Goal: Information Seeking & Learning: Learn about a topic

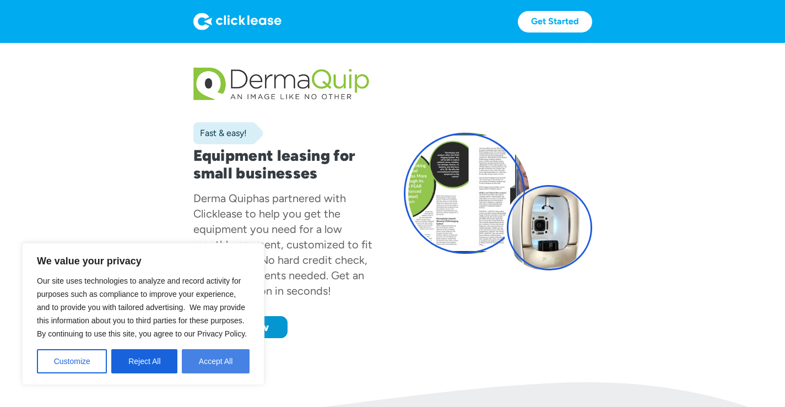
click at [196, 364] on button "Accept All" at bounding box center [216, 361] width 68 height 24
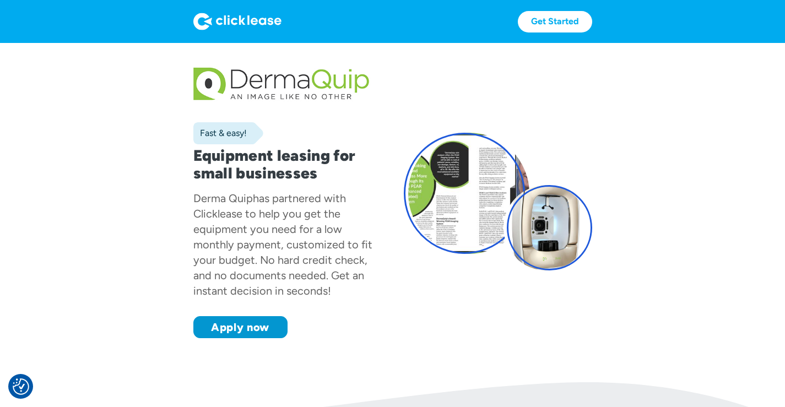
click at [199, 248] on div "has partnered with Clicklease to help you get the equipment you need for a low …" at bounding box center [282, 245] width 179 height 106
click at [198, 250] on div "has partnered with Clicklease to help you get the equipment you need for a low …" at bounding box center [282, 245] width 179 height 106
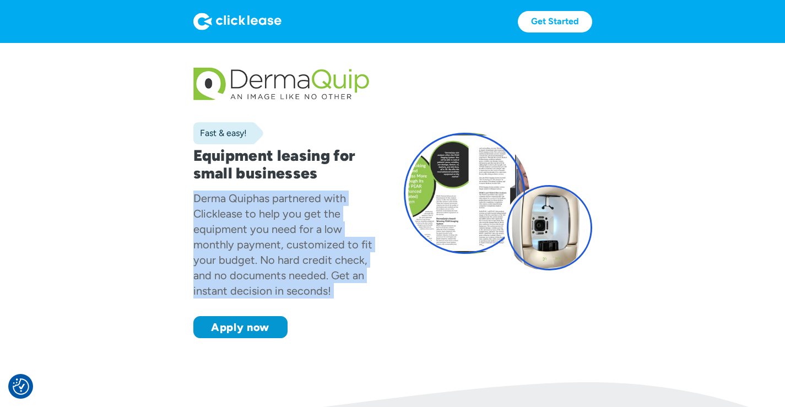
click at [198, 250] on div "has partnered with Clicklease to help you get the equipment you need for a low …" at bounding box center [282, 245] width 179 height 106
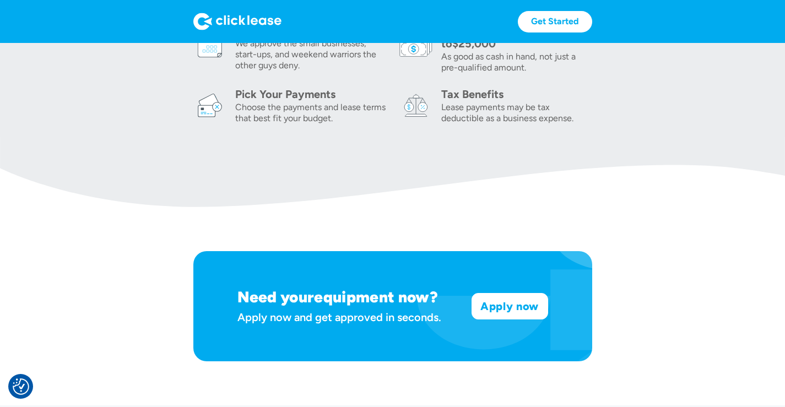
scroll to position [514, 0]
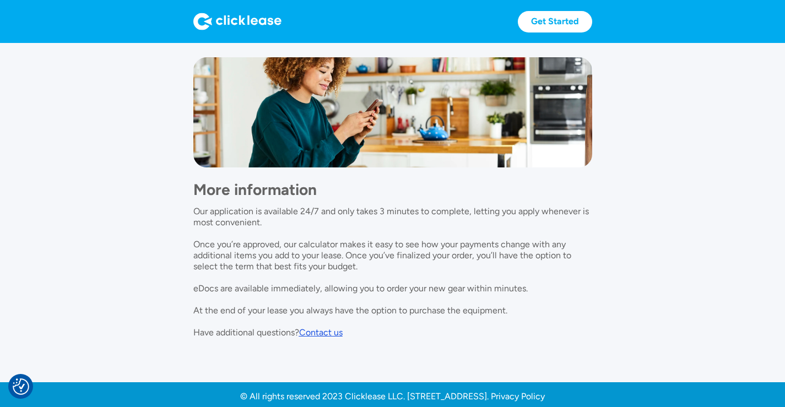
scroll to position [1029, 0]
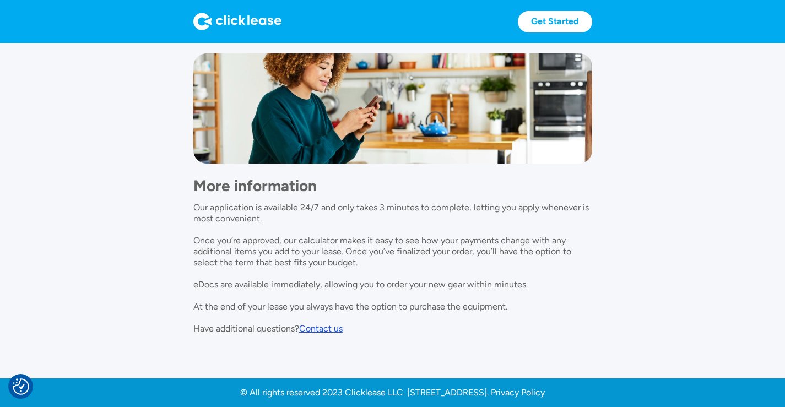
click at [488, 267] on p "Our application is available 24/7 and only takes 3 minutes to complete, letting…" at bounding box center [391, 268] width 396 height 132
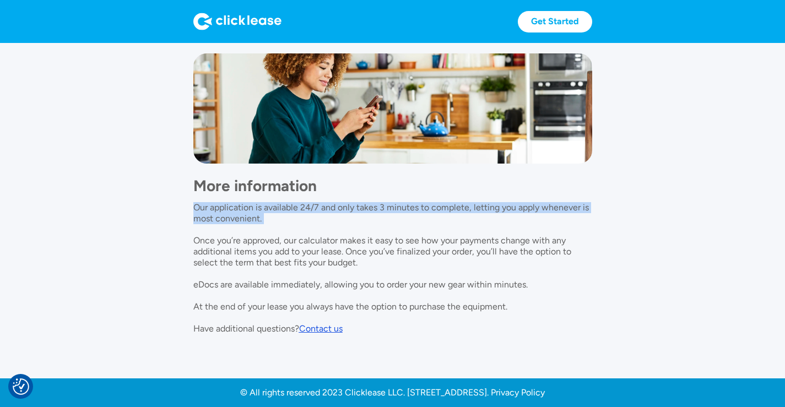
click at [488, 267] on p "Our application is available 24/7 and only takes 3 minutes to complete, letting…" at bounding box center [391, 268] width 396 height 132
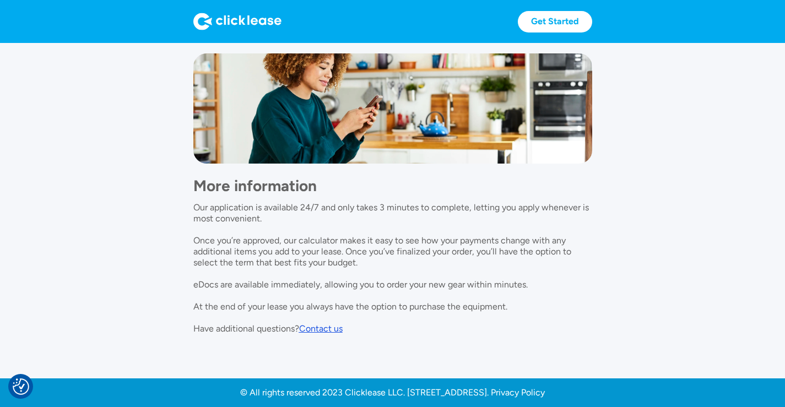
click at [483, 333] on div "More information Our application is available 24/7 and only takes 3 minutes to …" at bounding box center [392, 249] width 399 height 171
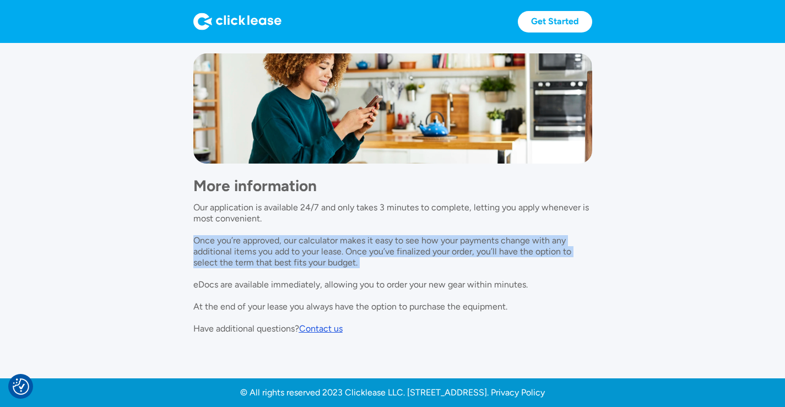
click at [483, 333] on div "More information Our application is available 24/7 and only takes 3 minutes to …" at bounding box center [392, 249] width 399 height 171
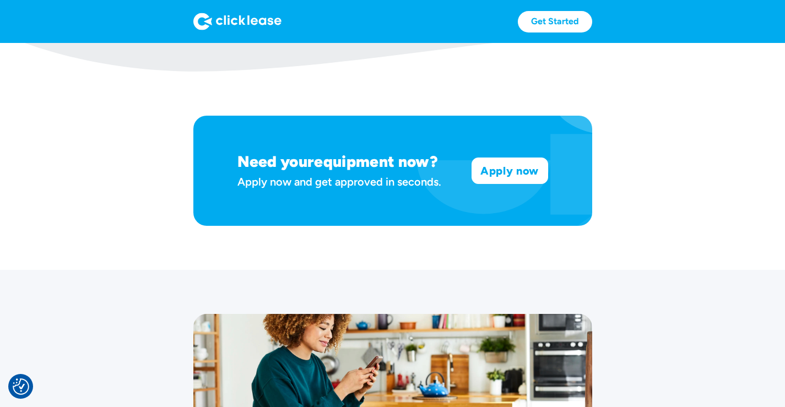
scroll to position [1224, 0]
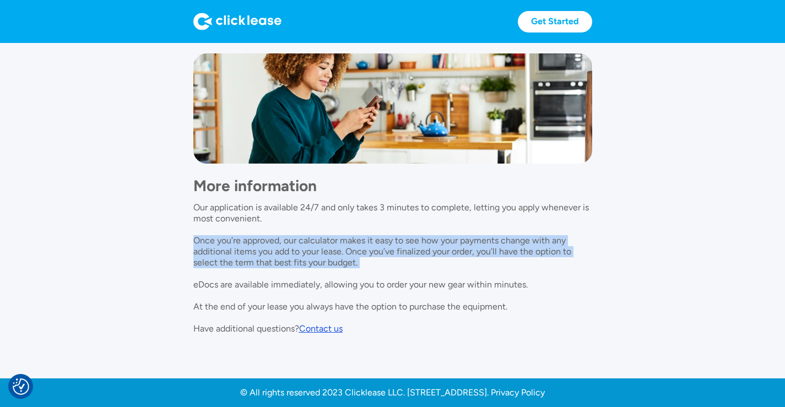
click at [343, 323] on div "Contact us" at bounding box center [321, 328] width 44 height 10
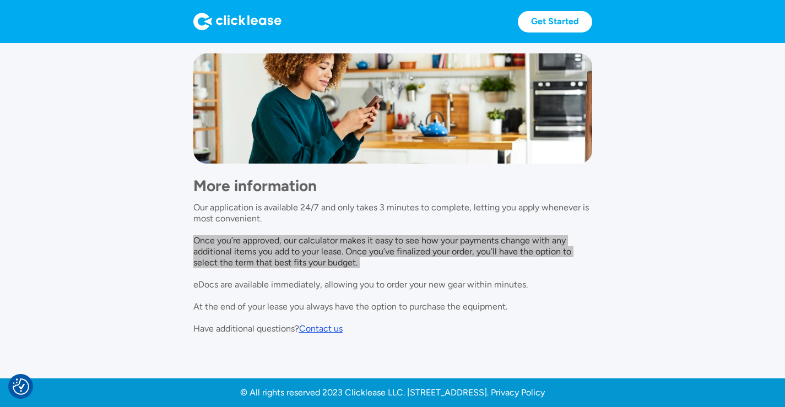
click at [343, 323] on div "Contact us" at bounding box center [321, 328] width 44 height 10
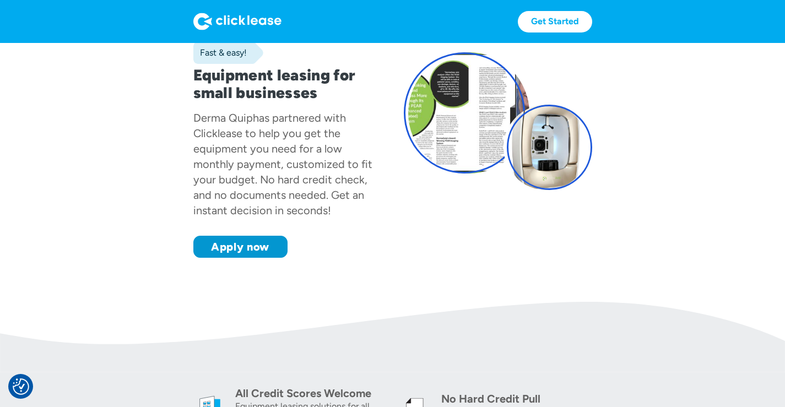
scroll to position [67, 0]
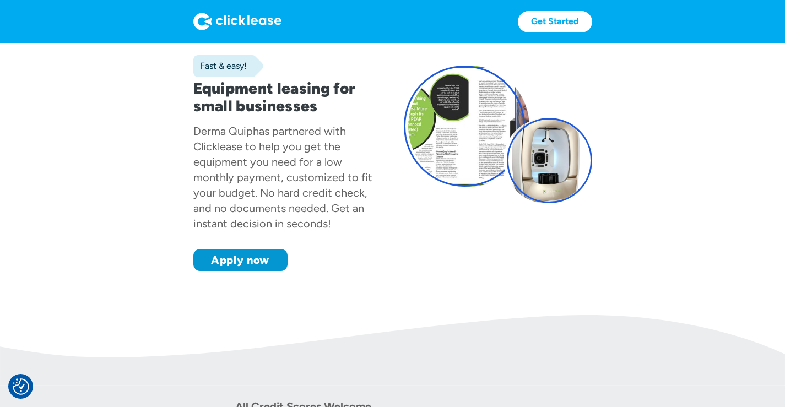
click at [261, 196] on div "has partnered with Clicklease to help you get the equipment you need for a low …" at bounding box center [282, 178] width 179 height 106
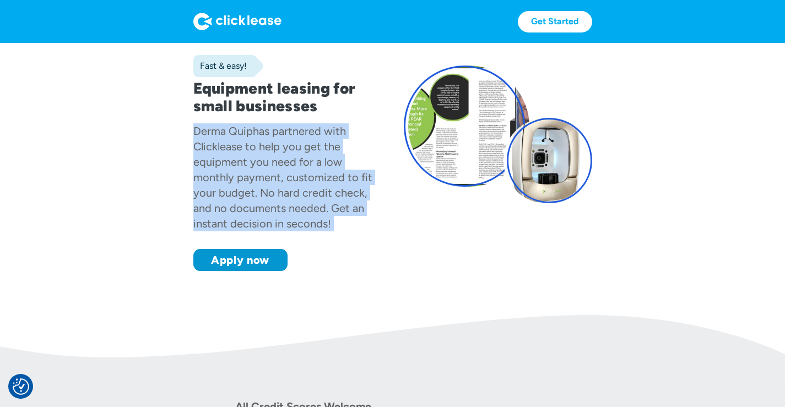
click at [261, 196] on div "has partnered with Clicklease to help you get the equipment you need for a low …" at bounding box center [282, 178] width 179 height 106
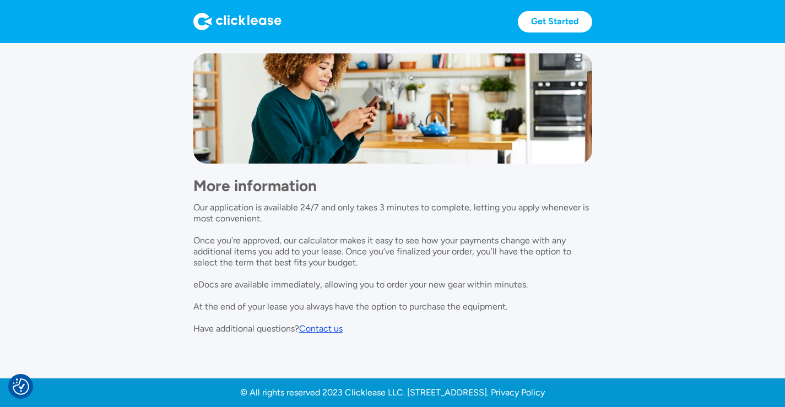
scroll to position [1224, 0]
click at [521, 164] on div "More information Our application is available 24/7 and only takes 3 minutes to …" at bounding box center [392, 249] width 399 height 171
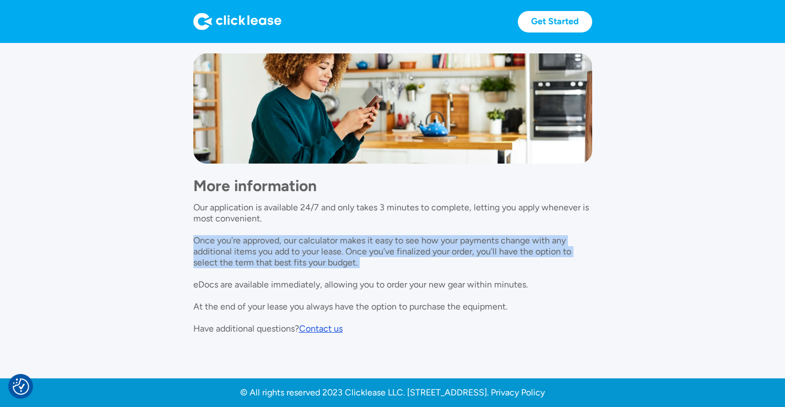
click at [521, 164] on div "More information Our application is available 24/7 and only takes 3 minutes to …" at bounding box center [392, 249] width 399 height 171
